Goal: Task Accomplishment & Management: Manage account settings

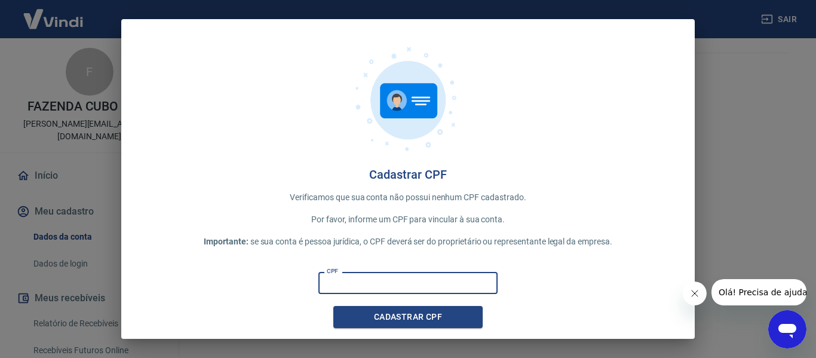
click at [422, 280] on input "CPF" at bounding box center [407, 283] width 179 height 22
click at [420, 315] on button "Cadastrar CPF" at bounding box center [407, 317] width 149 height 22
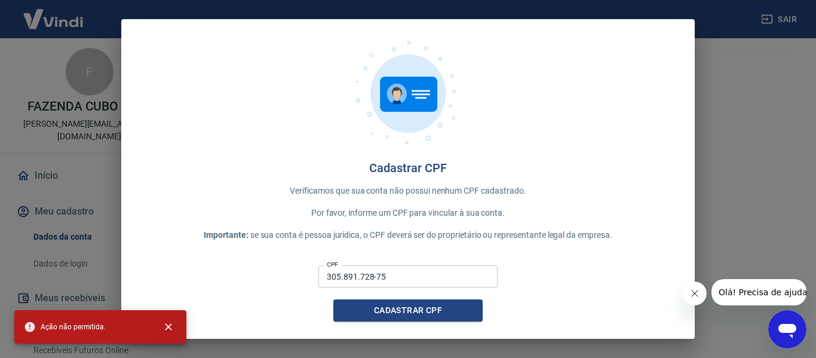
scroll to position [8, 0]
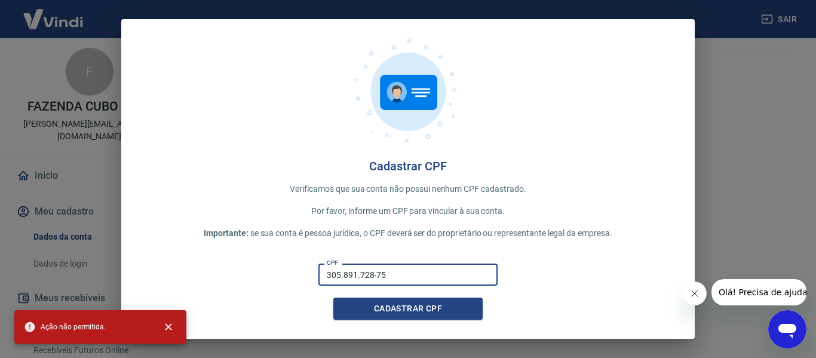
drag, startPoint x: 450, startPoint y: 274, endPoint x: 168, endPoint y: 271, distance: 282.6
click at [168, 271] on div "CPF 305.891.728-75 CPF Cadastrar CPF" at bounding box center [407, 289] width 535 height 61
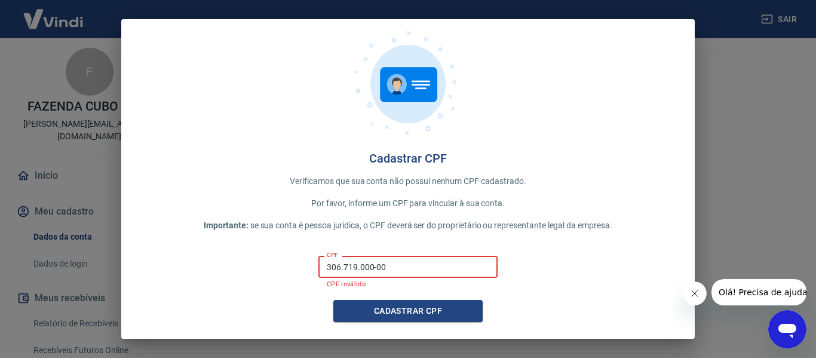
scroll to position [19, 0]
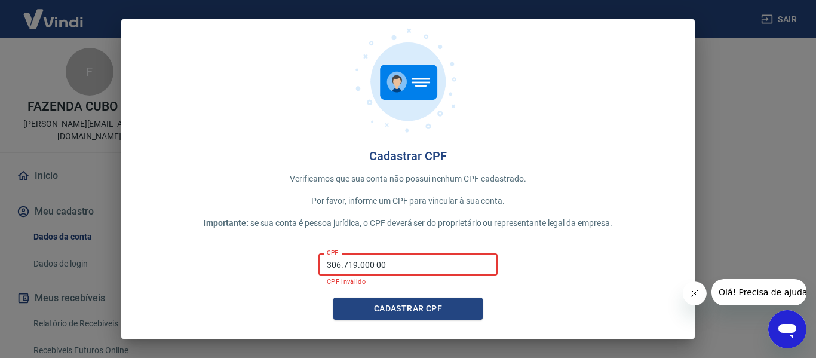
drag, startPoint x: 418, startPoint y: 259, endPoint x: 259, endPoint y: 259, distance: 158.9
click at [259, 259] on div "CPF 306.719.000-00 CPF CPF inválido Cadastrar CPF" at bounding box center [407, 284] width 535 height 71
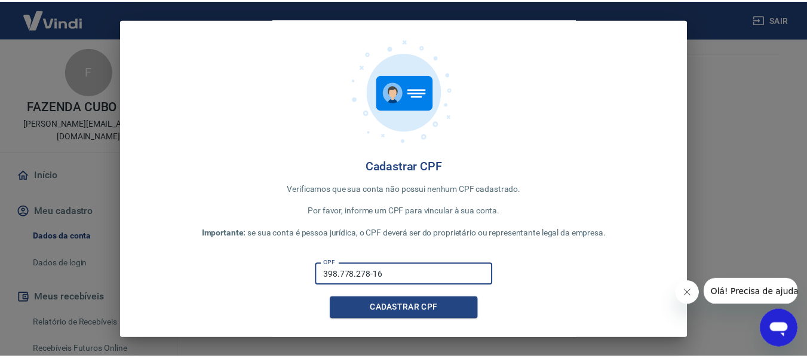
scroll to position [8, 0]
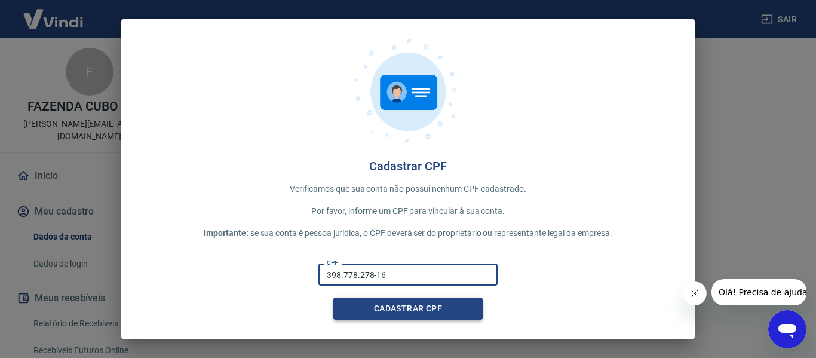
click at [351, 307] on button "Cadastrar CPF" at bounding box center [407, 309] width 149 height 22
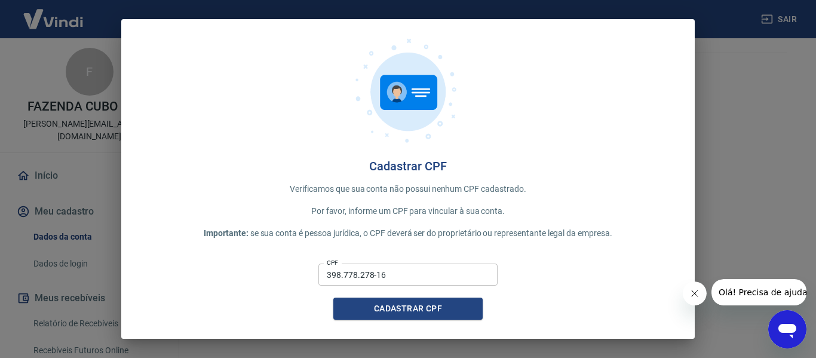
click at [686, 296] on button "Fechar mensagem da empresa" at bounding box center [694, 293] width 24 height 24
click at [686, 296] on div "Cadastrar CPF Verificamos que sua conta não possui nenhum CPF cadastrado. Por f…" at bounding box center [408, 175] width 574 height 328
click at [85, 212] on div "Cadastrar CPF Verificamos que sua conta não possui nenhum CPF cadastrado. Por f…" at bounding box center [408, 179] width 816 height 358
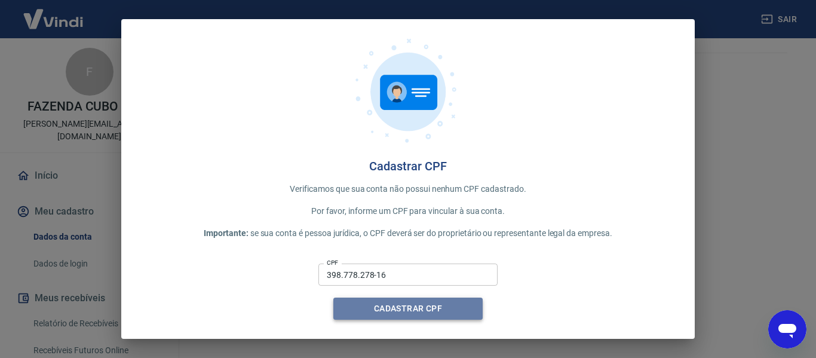
click at [413, 318] on button "Cadastrar CPF" at bounding box center [407, 309] width 149 height 22
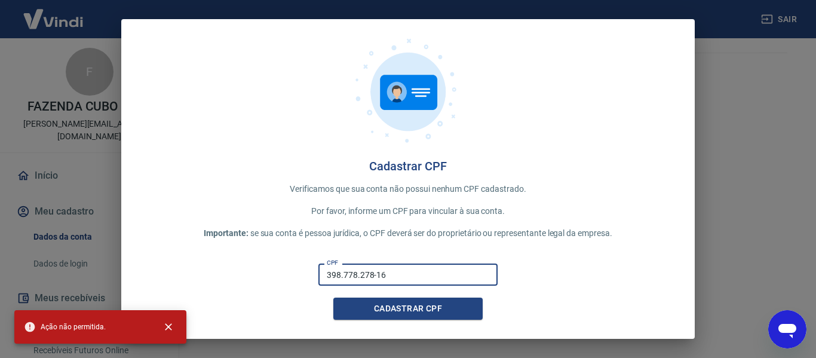
click at [406, 276] on input "398.778.278-16" at bounding box center [407, 274] width 179 height 22
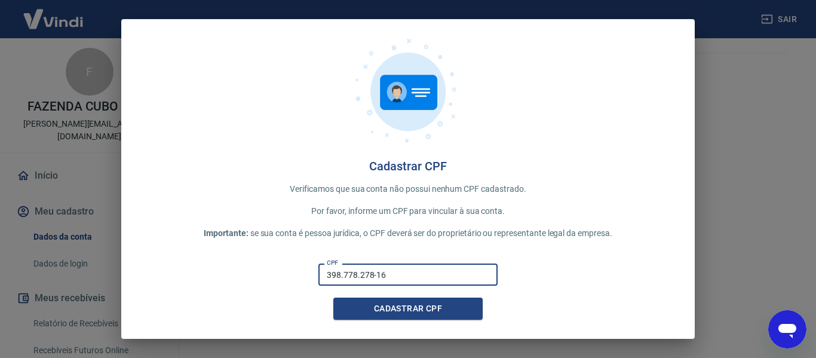
click at [406, 276] on input "398.778.278-16" at bounding box center [407, 274] width 179 height 22
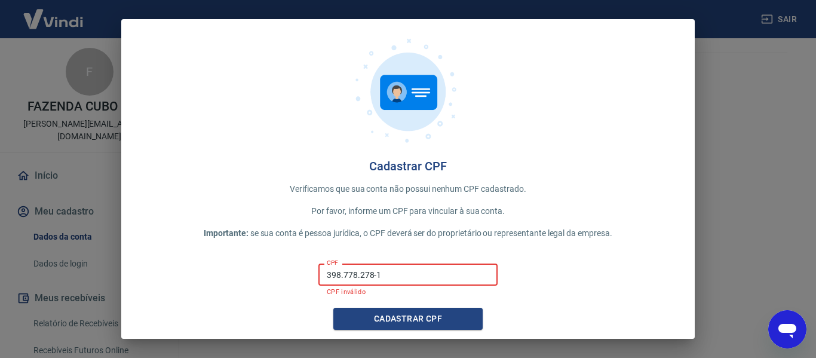
type input "398.778.278-16"
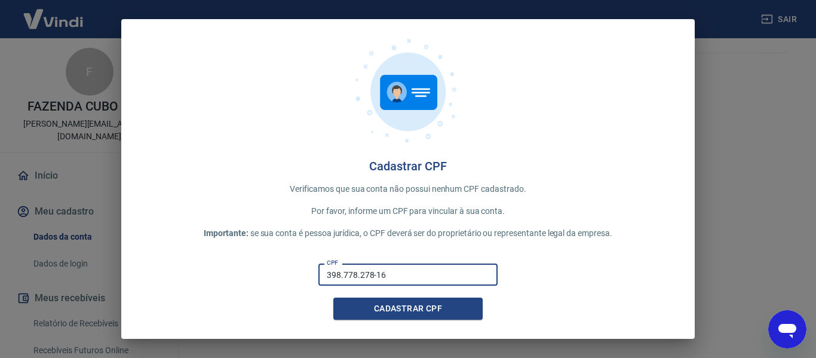
click at [333, 298] on button "Cadastrar CPF" at bounding box center [407, 309] width 149 height 22
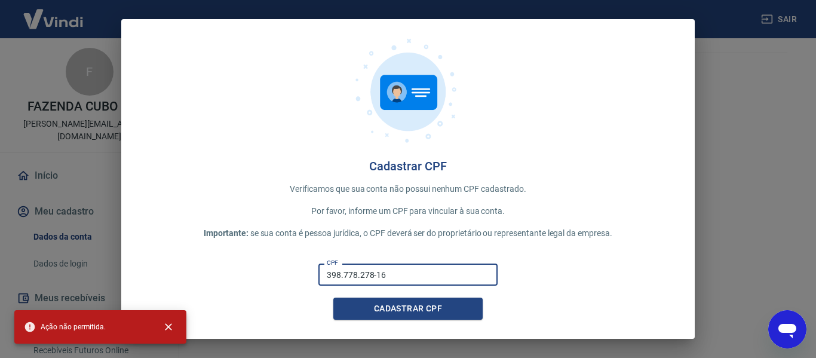
click at [725, 90] on div "Cadastrar CPF Verificamos que sua conta não possui nenhum CPF cadastrado. Por f…" at bounding box center [408, 179] width 816 height 358
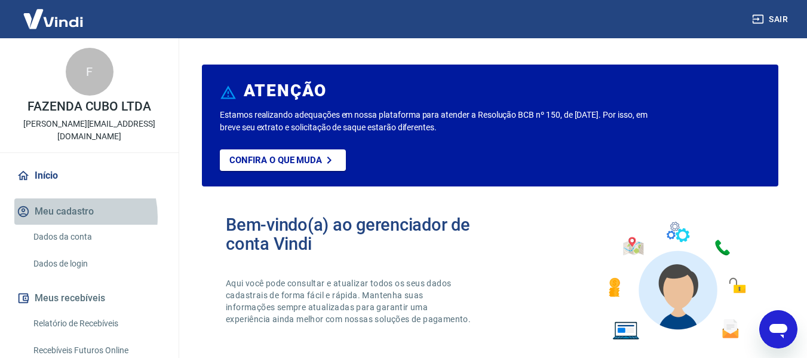
click at [63, 204] on button "Meu cadastro" at bounding box center [89, 211] width 150 height 26
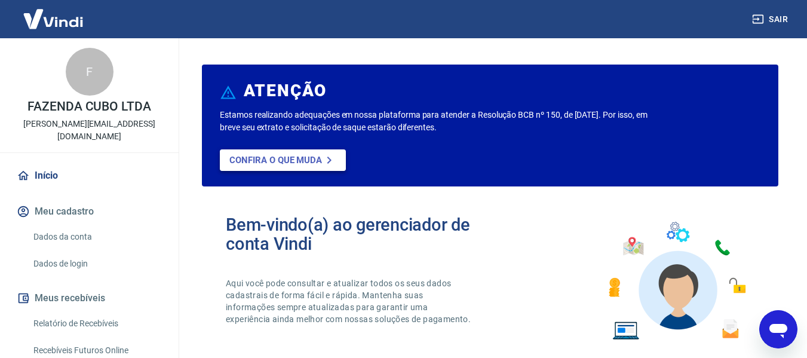
click at [301, 159] on p "Confira o que muda" at bounding box center [275, 160] width 93 height 11
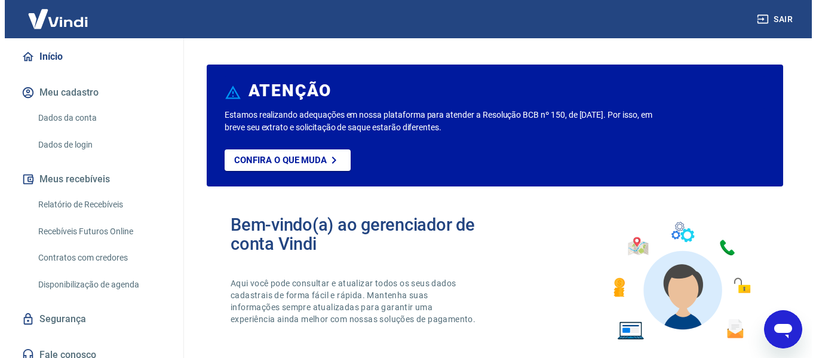
scroll to position [119, 0]
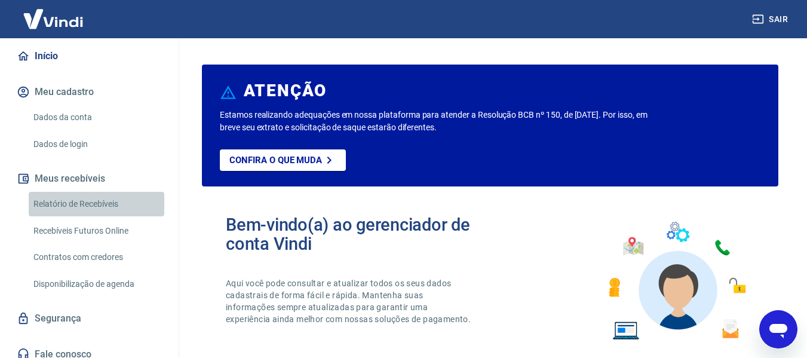
click at [106, 195] on link "Relatório de Recebíveis" at bounding box center [97, 204] width 136 height 24
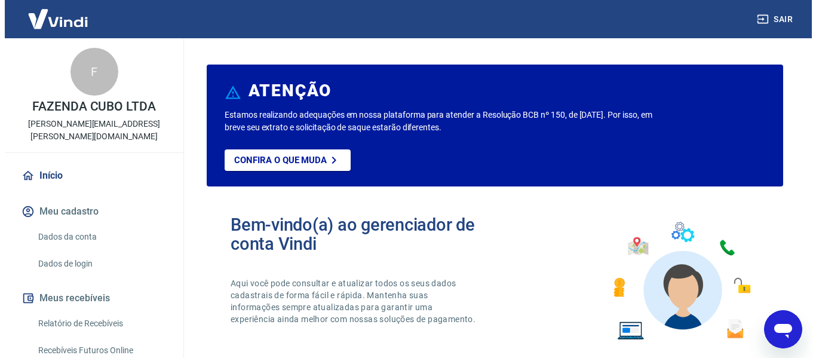
scroll to position [60, 0]
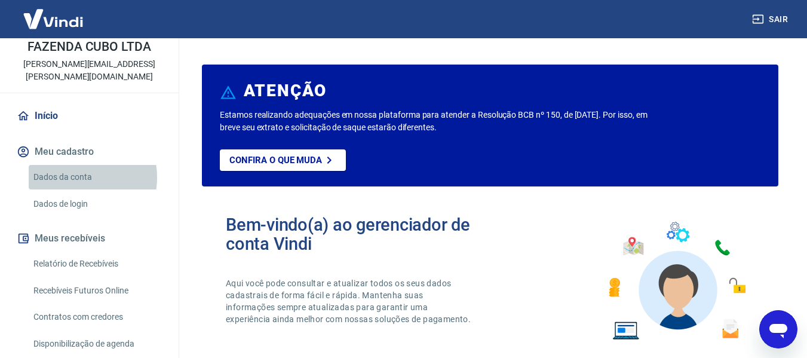
click at [75, 165] on link "Dados da conta" at bounding box center [97, 177] width 136 height 24
